Goal: Task Accomplishment & Management: Manage account settings

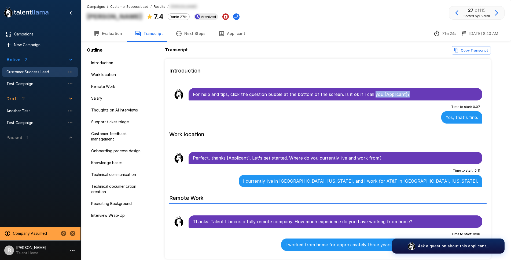
scroll to position [107, 0]
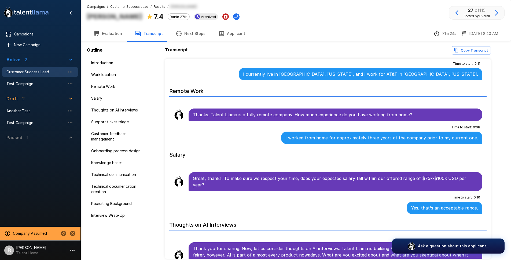
click at [30, 249] on p "[PERSON_NAME]" at bounding box center [31, 247] width 30 height 5
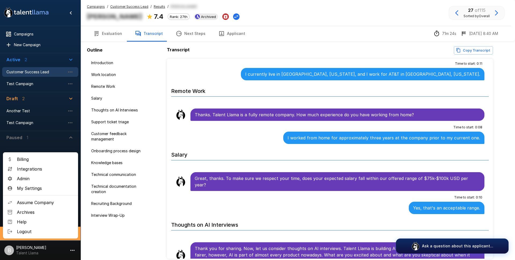
click at [38, 169] on span "Integrations" at bounding box center [45, 169] width 57 height 6
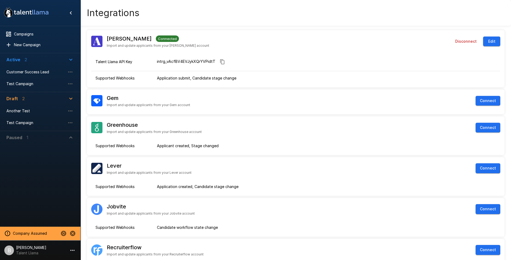
click at [32, 245] on p "[PERSON_NAME]" at bounding box center [31, 247] width 30 height 5
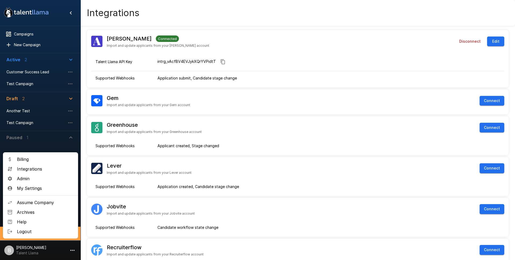
click at [35, 189] on span "My Settings" at bounding box center [45, 188] width 57 height 6
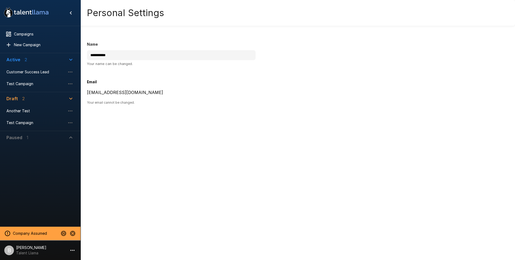
click at [34, 254] on p "Talent Llama" at bounding box center [31, 252] width 30 height 5
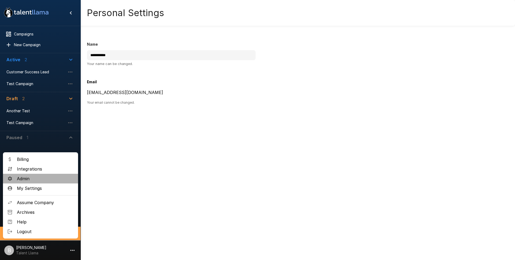
click at [24, 176] on span "Admin" at bounding box center [45, 178] width 57 height 6
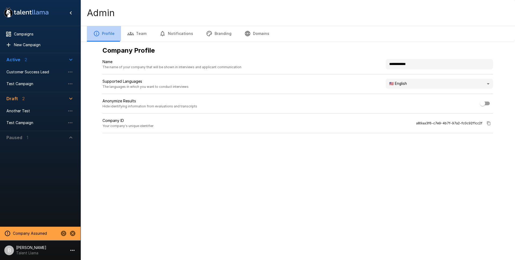
click at [111, 35] on button "Profile" at bounding box center [104, 33] width 34 height 15
click at [44, 70] on span "Customer Success Lead" at bounding box center [35, 71] width 59 height 5
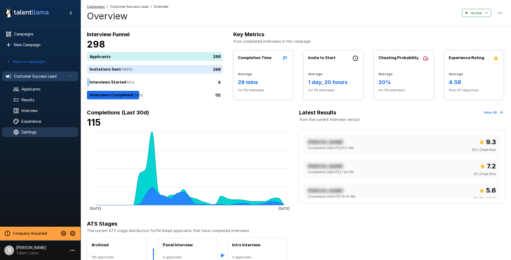
click at [36, 131] on span "Settings" at bounding box center [47, 131] width 53 height 5
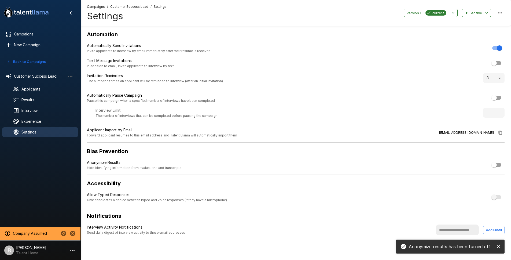
click at [40, 60] on button "Back to Campaigns" at bounding box center [26, 61] width 42 height 8
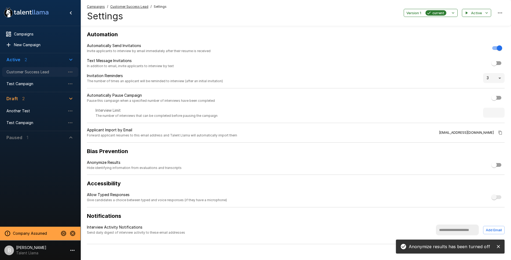
click at [35, 72] on span "Customer Success Lead" at bounding box center [35, 71] width 59 height 5
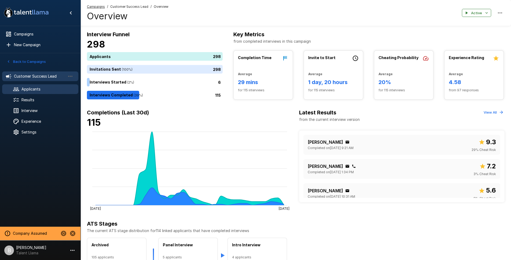
click at [45, 92] on div "Applicants" at bounding box center [40, 89] width 76 height 10
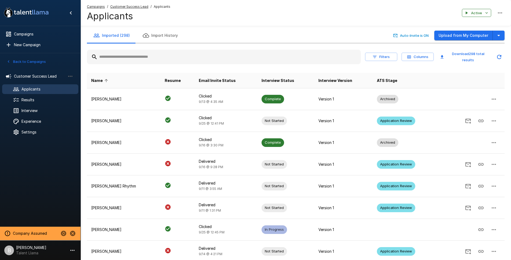
click at [150, 63] on div at bounding box center [224, 57] width 274 height 14
click at [157, 53] on input "text" at bounding box center [224, 57] width 274 height 10
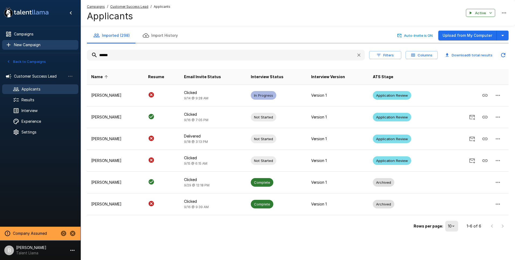
drag, startPoint x: 130, startPoint y: 53, endPoint x: 50, endPoint y: 45, distance: 80.1
click at [80, 45] on div ".st0{fill:#FFFFFF;} .st1{fill:#76a4ed;} Campaigns New Campaign Active 2 Custome…" at bounding box center [297, 127] width 435 height 254
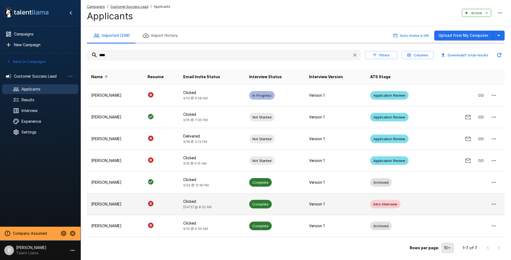
type input "****"
click at [122, 199] on td "[PERSON_NAME]" at bounding box center [115, 204] width 56 height 22
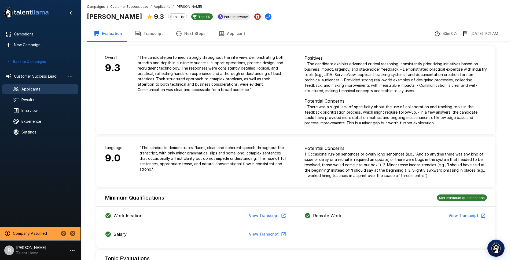
click at [179, 36] on icon "button" at bounding box center [179, 33] width 6 height 6
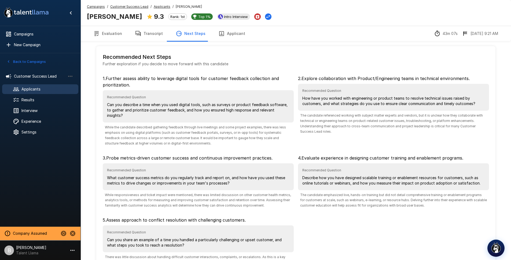
click at [146, 35] on button "Transcript" at bounding box center [148, 33] width 41 height 15
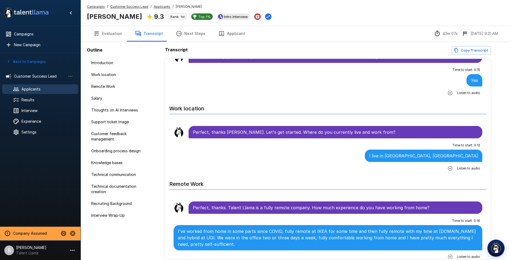
scroll to position [146, 0]
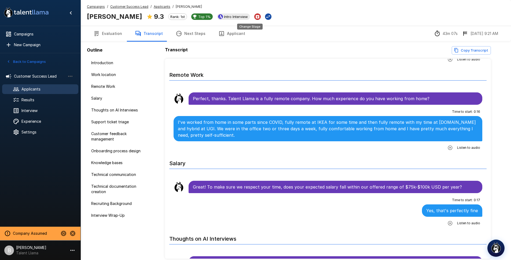
click at [266, 16] on icon "Change Stage" at bounding box center [268, 16] width 4 height 3
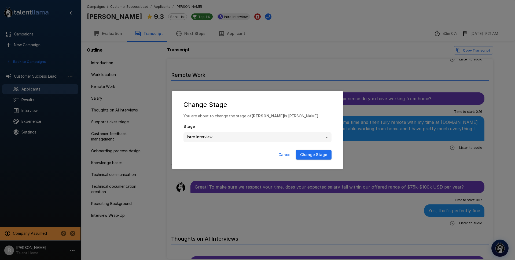
click at [288, 138] on body ".st0{fill:#FFFFFF;} .st1{fill:#76a4ed;} Campaigns New Campaign Active 2 Custome…" at bounding box center [259, 130] width 519 height 260
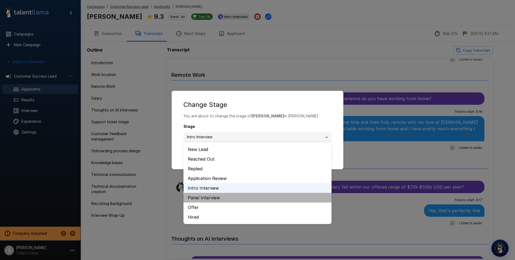
click at [223, 198] on li "Panel Interview" at bounding box center [257, 198] width 148 height 10
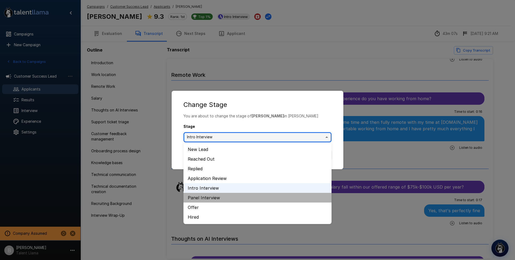
type input "**********"
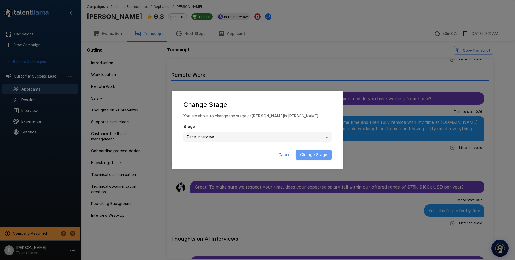
click at [318, 155] on button "Change Stage" at bounding box center [314, 155] width 36 height 10
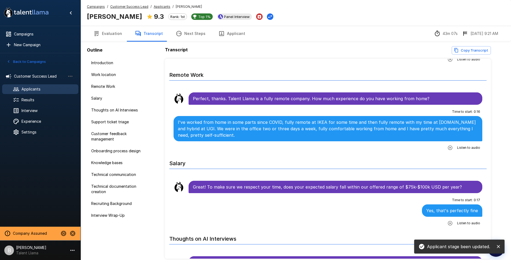
click at [157, 6] on u "Applicants" at bounding box center [162, 7] width 17 height 4
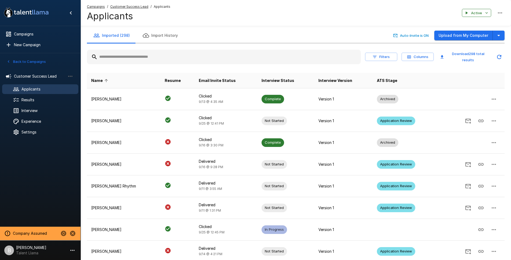
click at [132, 56] on input "text" at bounding box center [224, 57] width 274 height 10
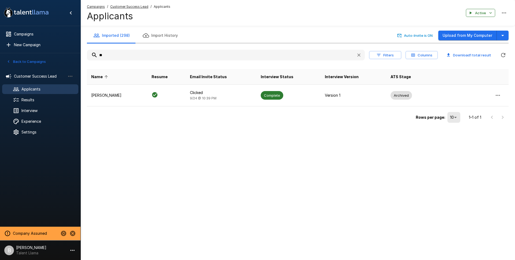
type input "*"
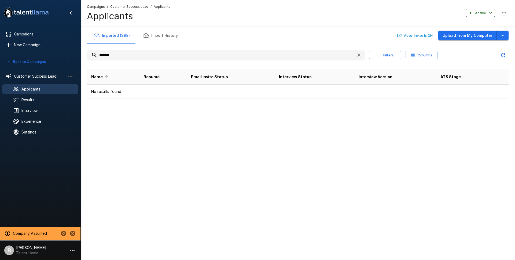
type input "*******"
click at [44, 88] on span "Applicants" at bounding box center [47, 88] width 53 height 5
click at [38, 100] on span "Results" at bounding box center [47, 99] width 53 height 5
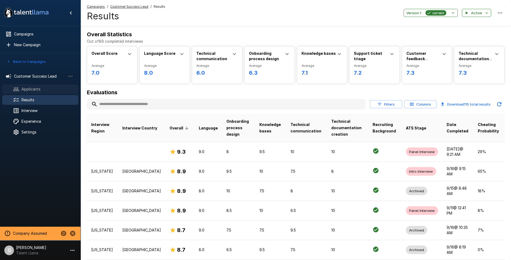
click at [37, 91] on span "Applicants" at bounding box center [47, 88] width 53 height 5
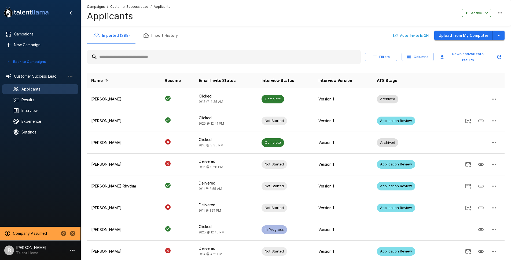
click at [128, 59] on input "text" at bounding box center [224, 57] width 274 height 10
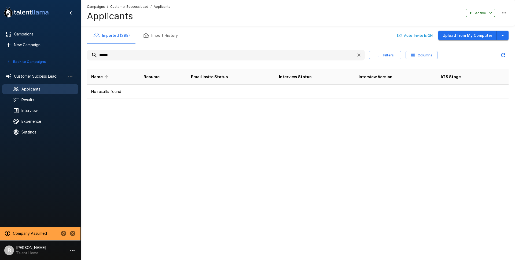
click at [113, 54] on input "******" at bounding box center [219, 55] width 265 height 10
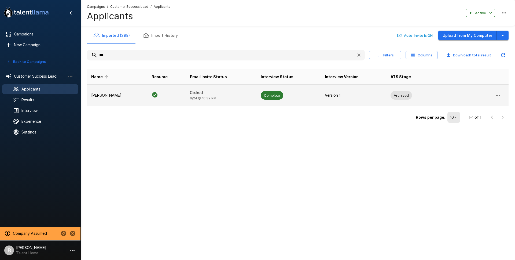
type input "***"
click at [122, 94] on p "[PERSON_NAME]" at bounding box center [117, 95] width 52 height 5
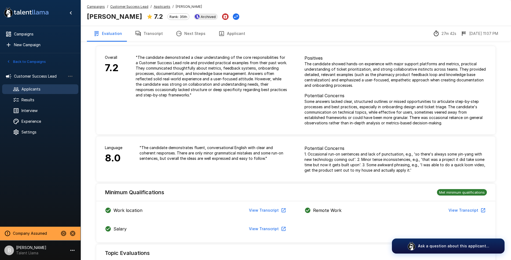
click at [459, 230] on div "Work location View Transcript Remote Work View Transcript Salary View Transcript" at bounding box center [295, 220] width 399 height 43
click at [441, 244] on p "Ask a question about this applicant..." at bounding box center [453, 246] width 75 height 6
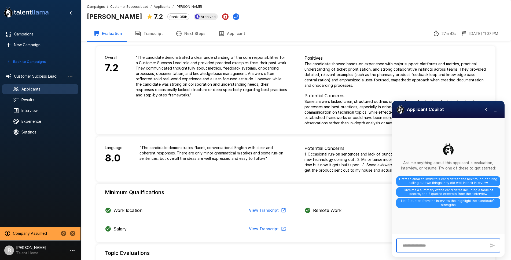
click at [431, 242] on textarea at bounding box center [443, 245] width 86 height 9
type textarea "*******"
drag, startPoint x: 156, startPoint y: 64, endPoint x: 157, endPoint y: 52, distance: 12.1
click at [156, 60] on p "" The candidate demonstrated a clear understanding of the core responsibilities…" at bounding box center [212, 76] width 152 height 43
click at [163, 8] on u "Applicants" at bounding box center [162, 7] width 17 height 4
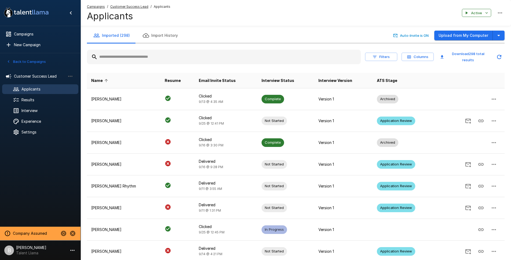
click at [134, 7] on u "Customer Success Lead" at bounding box center [129, 7] width 38 height 4
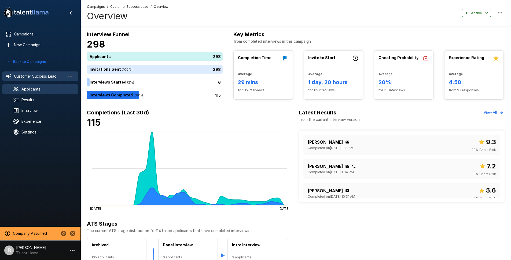
click at [45, 89] on span "Applicants" at bounding box center [47, 88] width 53 height 5
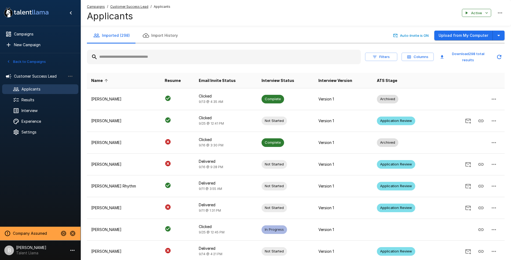
click at [120, 36] on button "Imported (298)" at bounding box center [111, 35] width 49 height 15
click at [137, 8] on u "Customer Success Lead" at bounding box center [129, 7] width 38 height 4
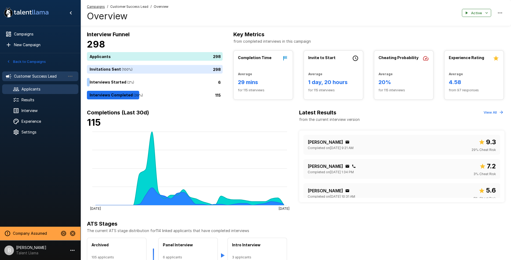
click at [42, 91] on span "Applicants" at bounding box center [47, 88] width 53 height 5
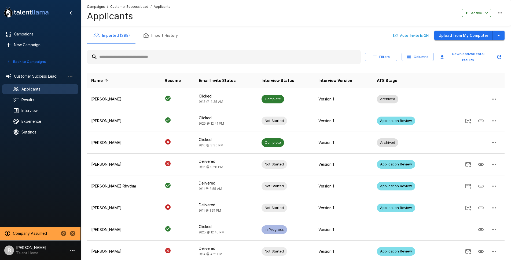
click at [120, 59] on input "text" at bounding box center [224, 57] width 274 height 10
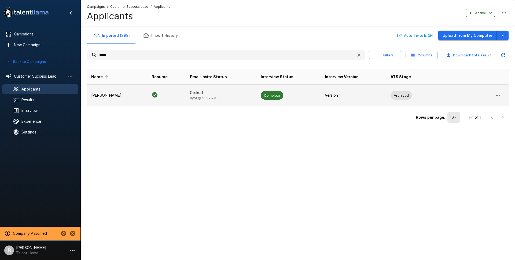
type input "*****"
click at [123, 95] on p "[PERSON_NAME]" at bounding box center [117, 95] width 52 height 5
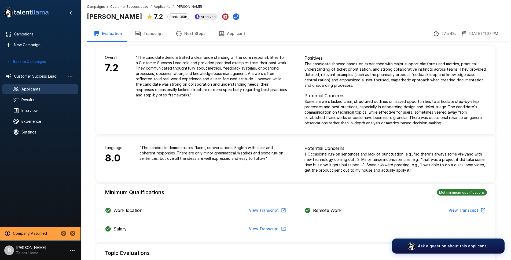
click at [155, 34] on button "Transcript" at bounding box center [148, 33] width 41 height 15
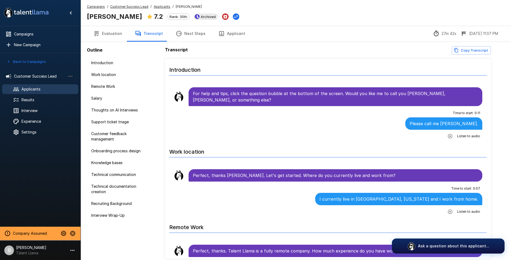
scroll to position [1, 0]
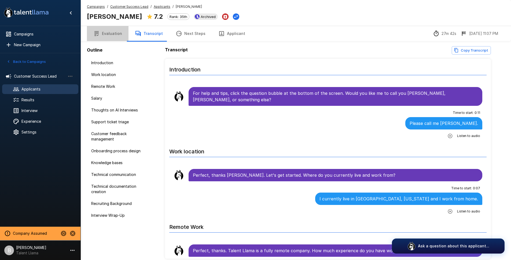
click at [109, 36] on button "Evaluation" at bounding box center [108, 33] width 42 height 15
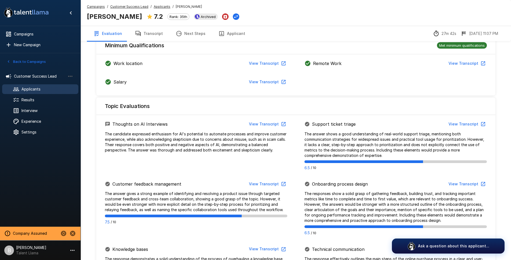
scroll to position [281, 0]
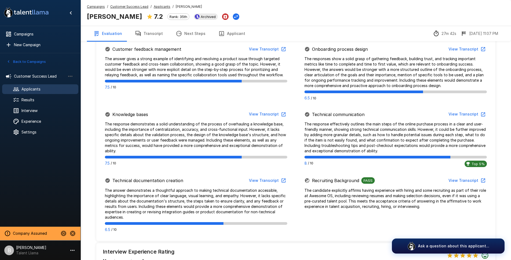
click at [457, 48] on button "View Transcript" at bounding box center [466, 49] width 41 height 10
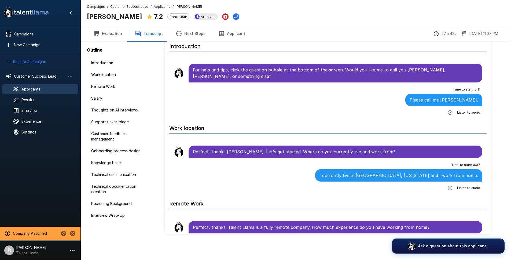
scroll to position [24, 0]
click at [126, 177] on span "Technical communication" at bounding box center [118, 174] width 54 height 5
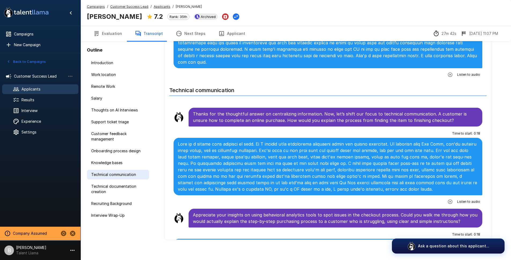
scroll to position [1345, 0]
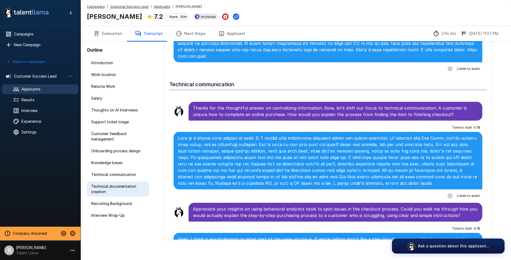
click at [123, 186] on span "Technical documentation creation" at bounding box center [118, 188] width 54 height 11
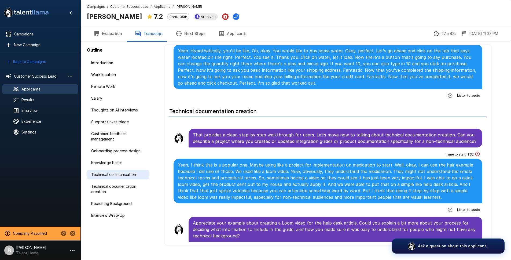
scroll to position [1655, 0]
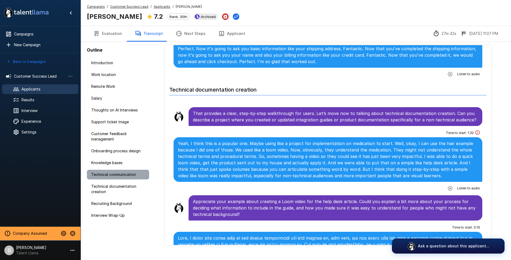
click at [127, 174] on span "Technical communication" at bounding box center [118, 174] width 54 height 5
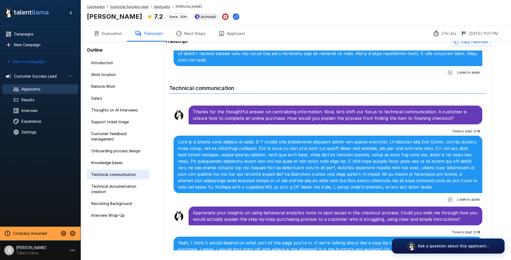
scroll to position [1345, 0]
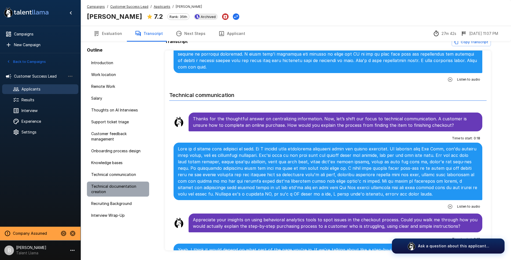
click at [123, 185] on span "Technical documentation creation" at bounding box center [118, 188] width 54 height 11
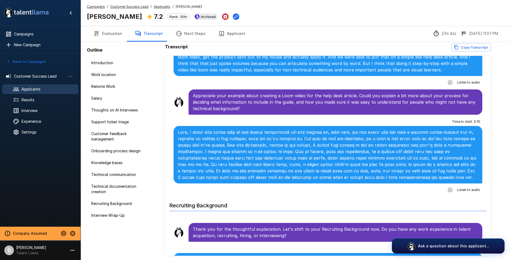
scroll to position [2239, 0]
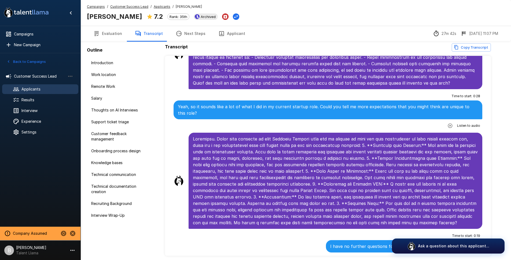
click at [110, 33] on button "Evaluation" at bounding box center [108, 33] width 42 height 15
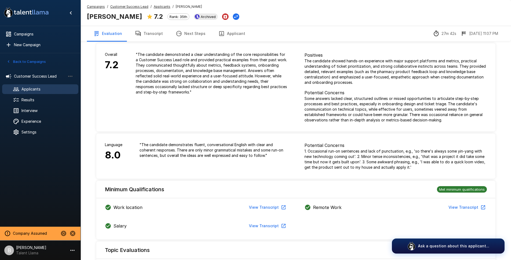
scroll to position [281, 0]
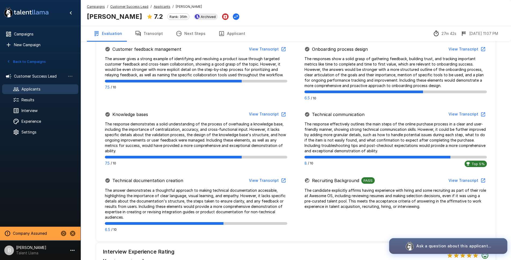
click at [442, 245] on p "Ask a question about this applicant..." at bounding box center [453, 246] width 75 height 6
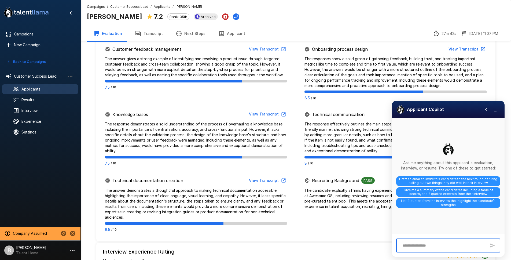
click at [412, 250] on div "* ​" at bounding box center [448, 245] width 104 height 14
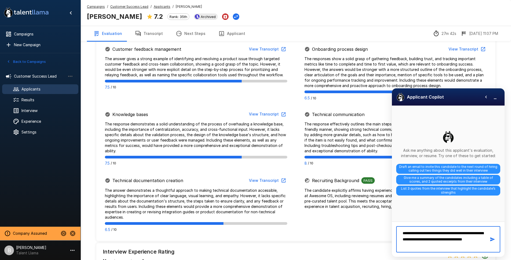
type textarea "**********"
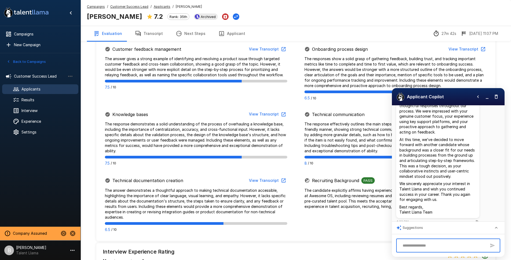
scroll to position [76, 0]
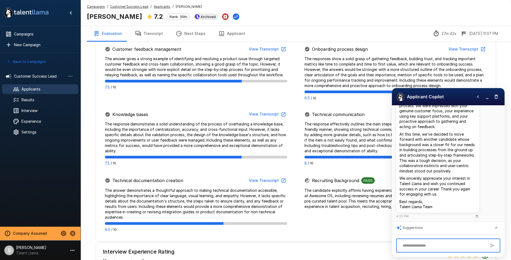
click at [427, 242] on textarea at bounding box center [443, 245] width 86 height 9
click at [232, 34] on button "Applicant" at bounding box center [232, 33] width 40 height 15
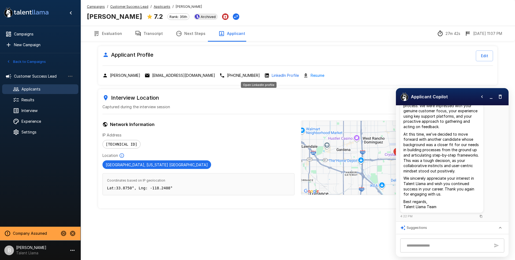
click at [272, 75] on p "LinkedIn Profile" at bounding box center [285, 75] width 27 height 5
click at [157, 7] on u "Applicants" at bounding box center [162, 7] width 17 height 4
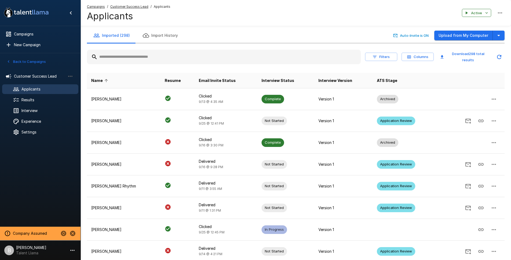
click at [128, 50] on div at bounding box center [224, 57] width 274 height 14
click at [127, 59] on input "text" at bounding box center [224, 57] width 274 height 10
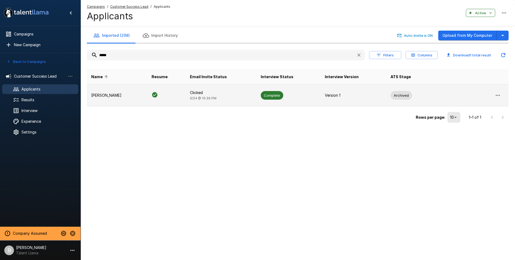
type input "*****"
click at [115, 90] on td "[PERSON_NAME]" at bounding box center [117, 95] width 60 height 22
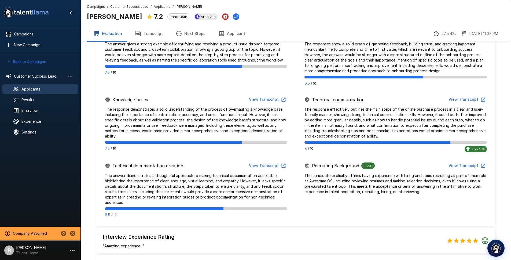
scroll to position [297, 0]
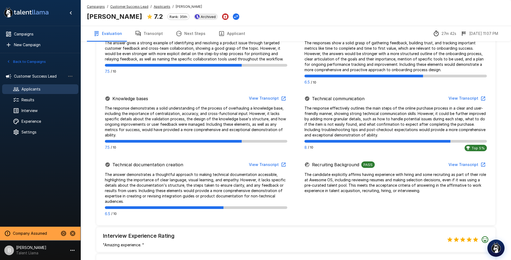
click at [373, 185] on p "The candidate explicitly affirms having experience with hiring and some recruit…" at bounding box center [395, 182] width 182 height 21
click at [464, 163] on button "View Transcript" at bounding box center [466, 165] width 41 height 10
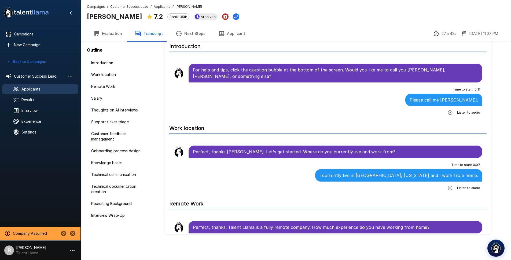
scroll to position [24, 0]
click at [116, 201] on span "Recruiting Background" at bounding box center [118, 203] width 54 height 5
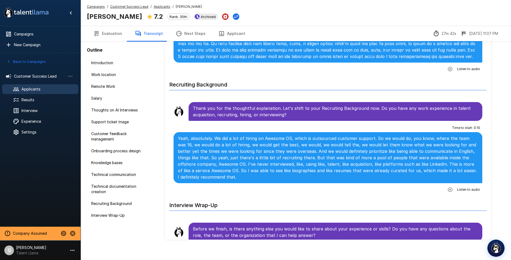
scroll to position [1876, 0]
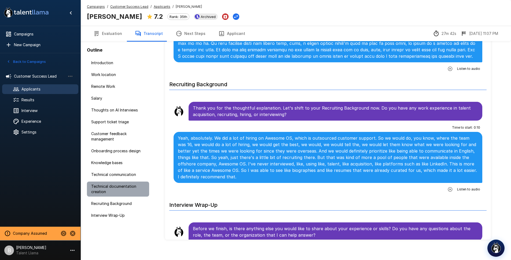
click at [112, 189] on span "Technical documentation creation" at bounding box center [118, 188] width 54 height 11
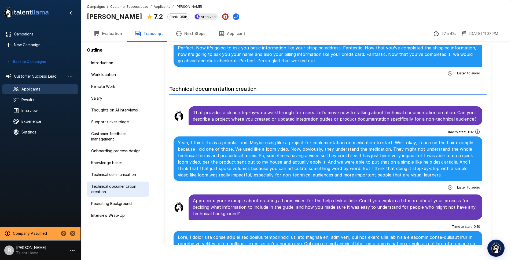
scroll to position [1655, 0]
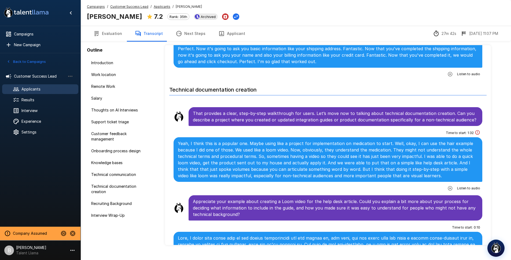
click at [159, 6] on u "Applicants" at bounding box center [162, 7] width 17 height 4
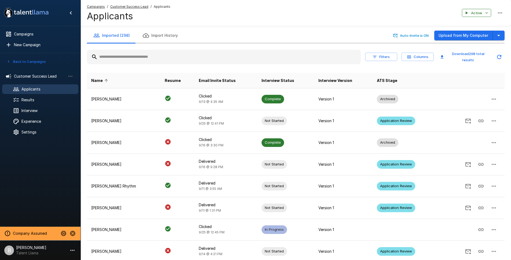
click at [135, 53] on input "text" at bounding box center [224, 57] width 274 height 10
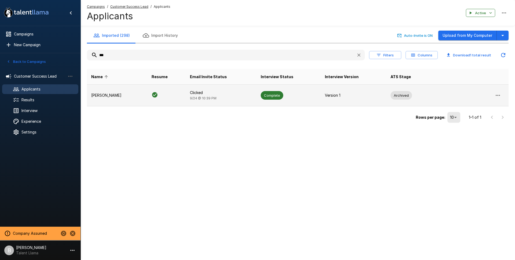
type input "***"
click at [115, 95] on p "[PERSON_NAME]" at bounding box center [117, 95] width 52 height 5
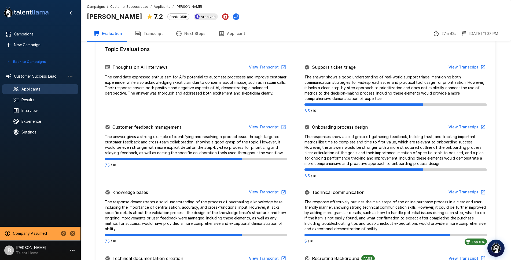
scroll to position [204, 0]
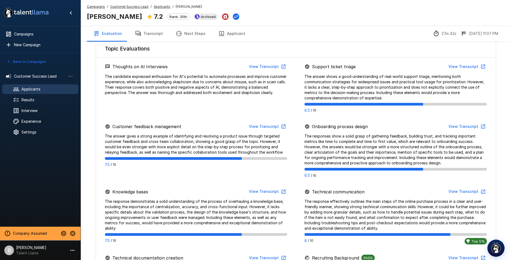
click at [462, 123] on button "View Transcript" at bounding box center [466, 127] width 41 height 10
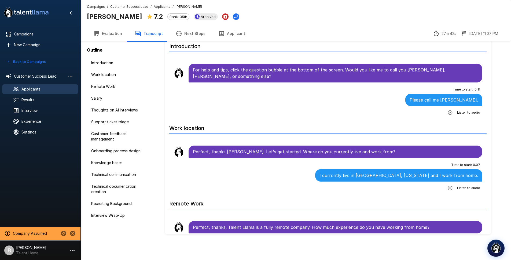
scroll to position [24, 0]
click at [119, 154] on div "Onboarding process design" at bounding box center [118, 151] width 62 height 10
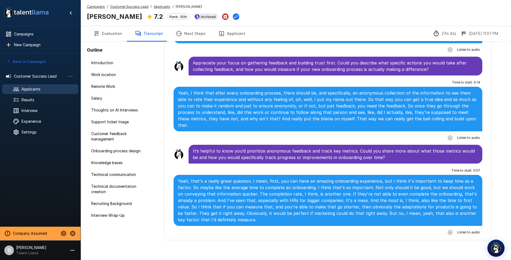
scroll to position [1028, 0]
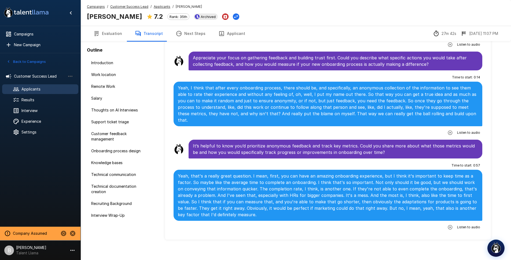
click at [233, 28] on button "Applicant" at bounding box center [232, 33] width 40 height 15
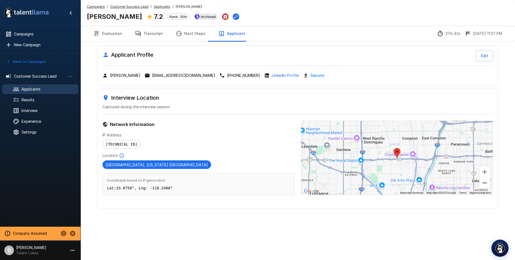
click at [484, 184] on button "Zoom out" at bounding box center [484, 182] width 11 height 11
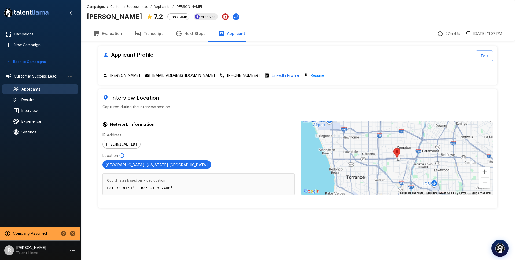
click at [486, 183] on button "Zoom out" at bounding box center [484, 182] width 11 height 11
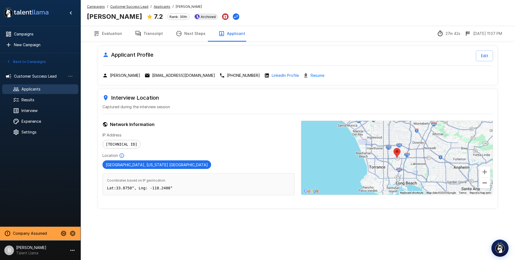
click at [486, 183] on button "Zoom out" at bounding box center [484, 182] width 11 height 11
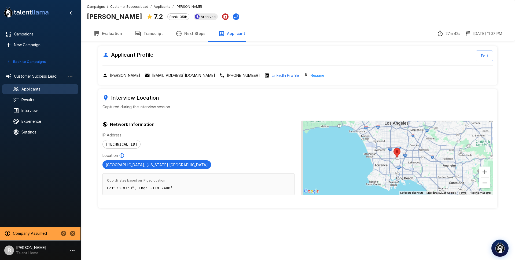
click at [486, 183] on button "Zoom out" at bounding box center [484, 182] width 11 height 11
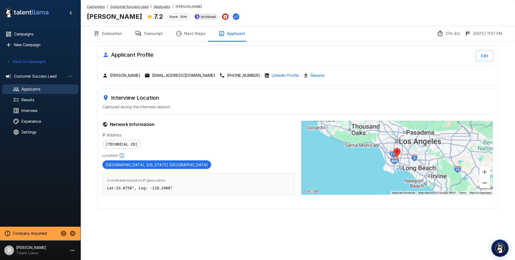
click at [486, 183] on button "Zoom out" at bounding box center [484, 182] width 11 height 11
